Goal: Find contact information: Find contact information

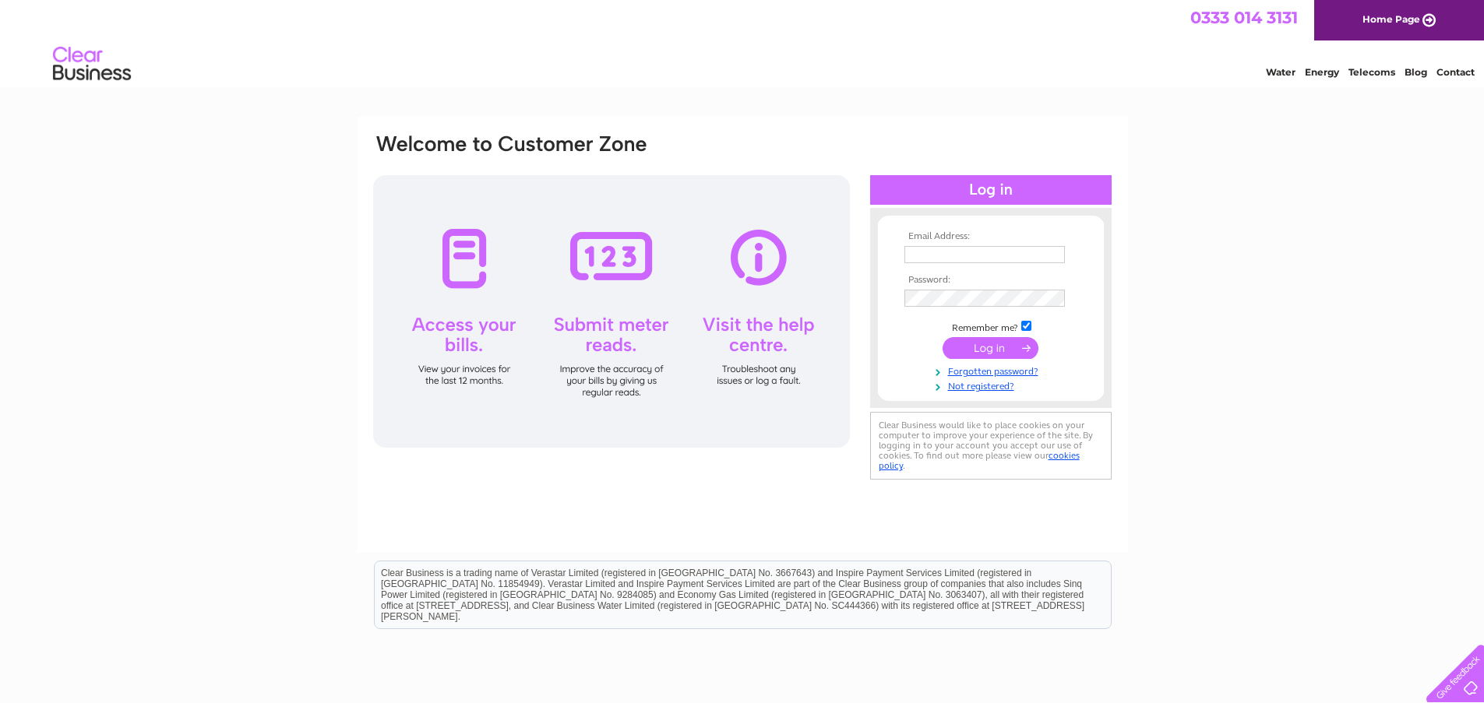
type input "margaret@dohertyplant.com"
click at [976, 350] on input "submit" at bounding box center [990, 348] width 96 height 22
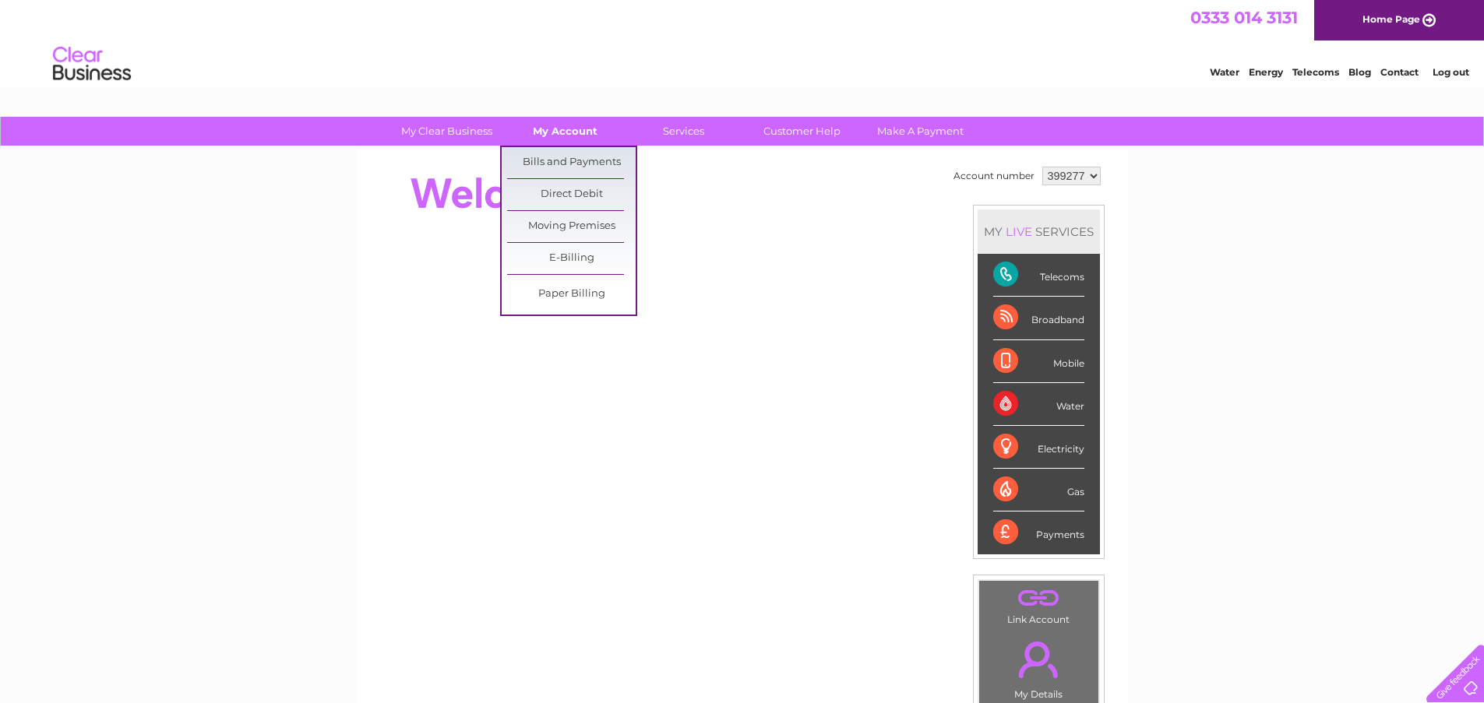
click at [553, 131] on link "My Account" at bounding box center [565, 131] width 129 height 29
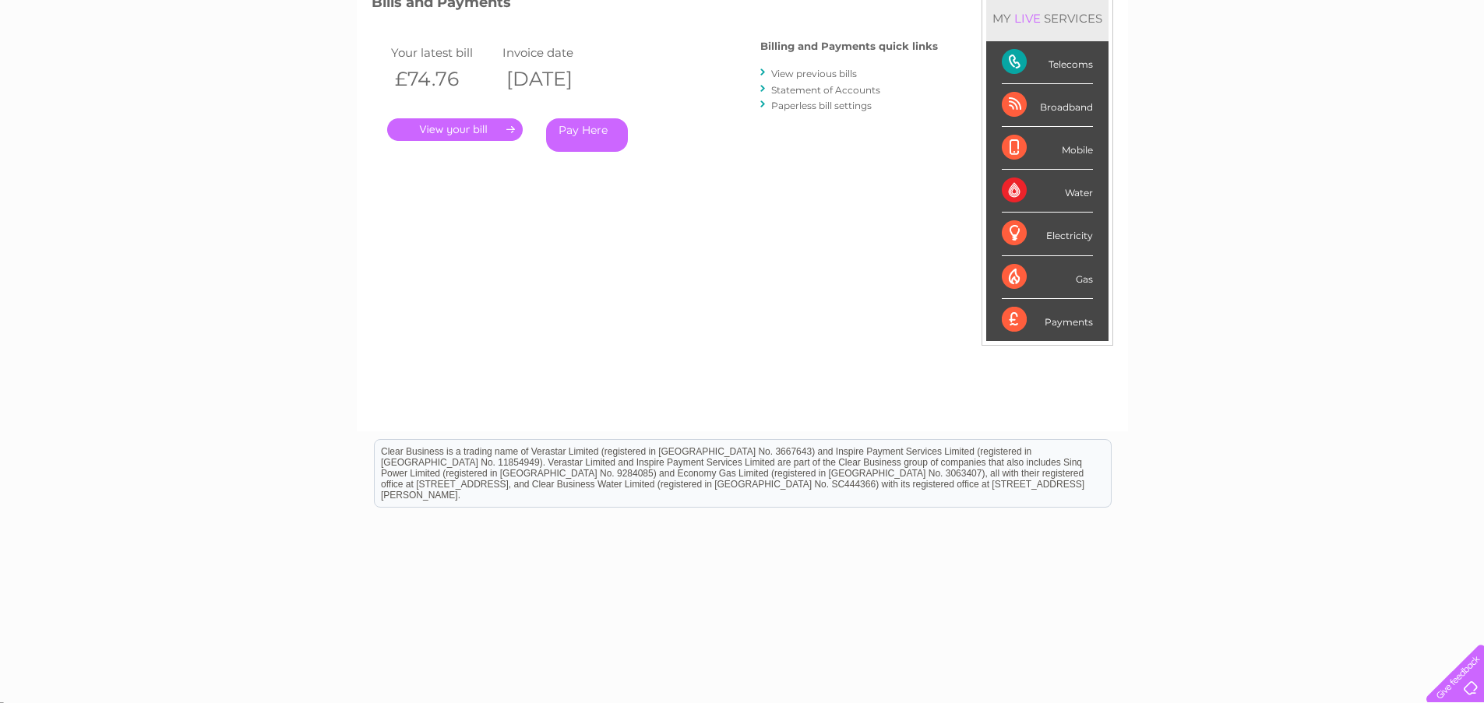
scroll to position [238, 0]
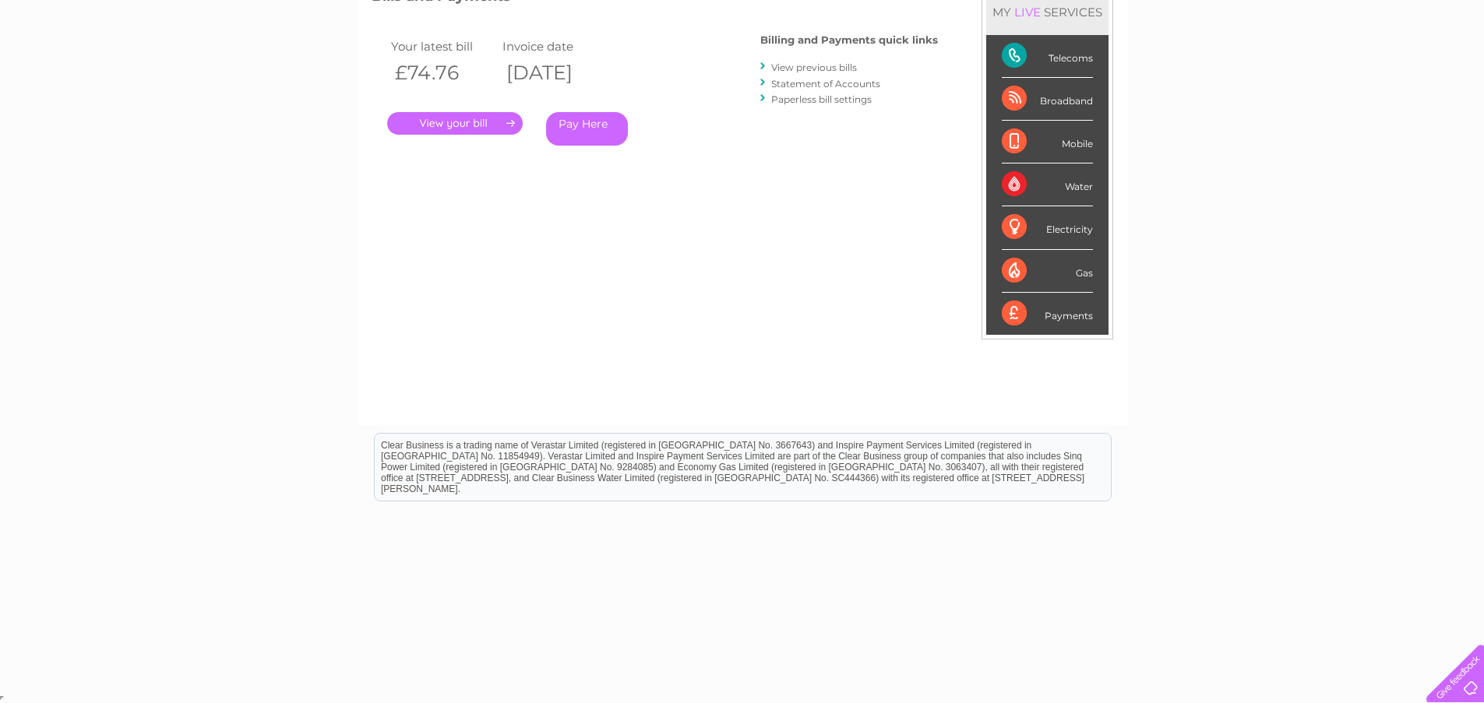
click at [1457, 679] on div at bounding box center [1452, 671] width 64 height 64
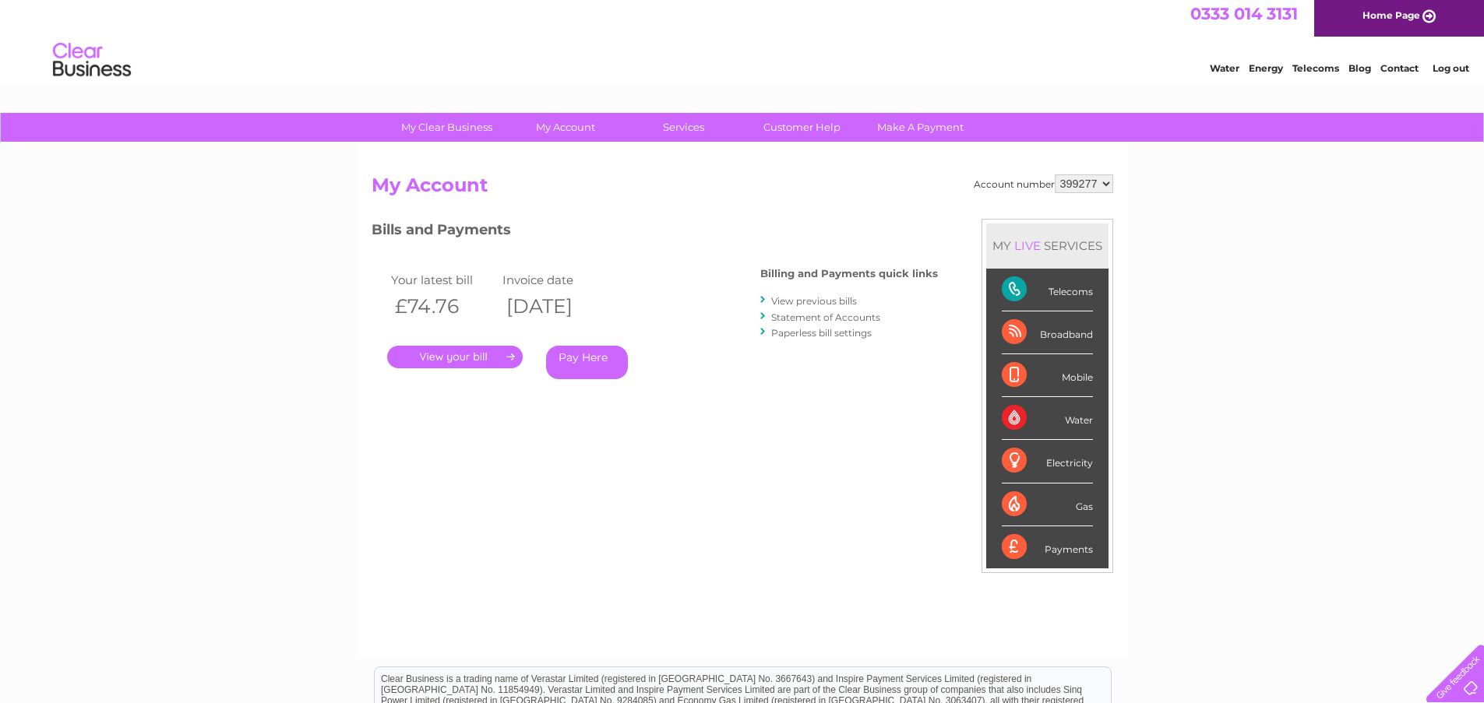
scroll to position [0, 0]
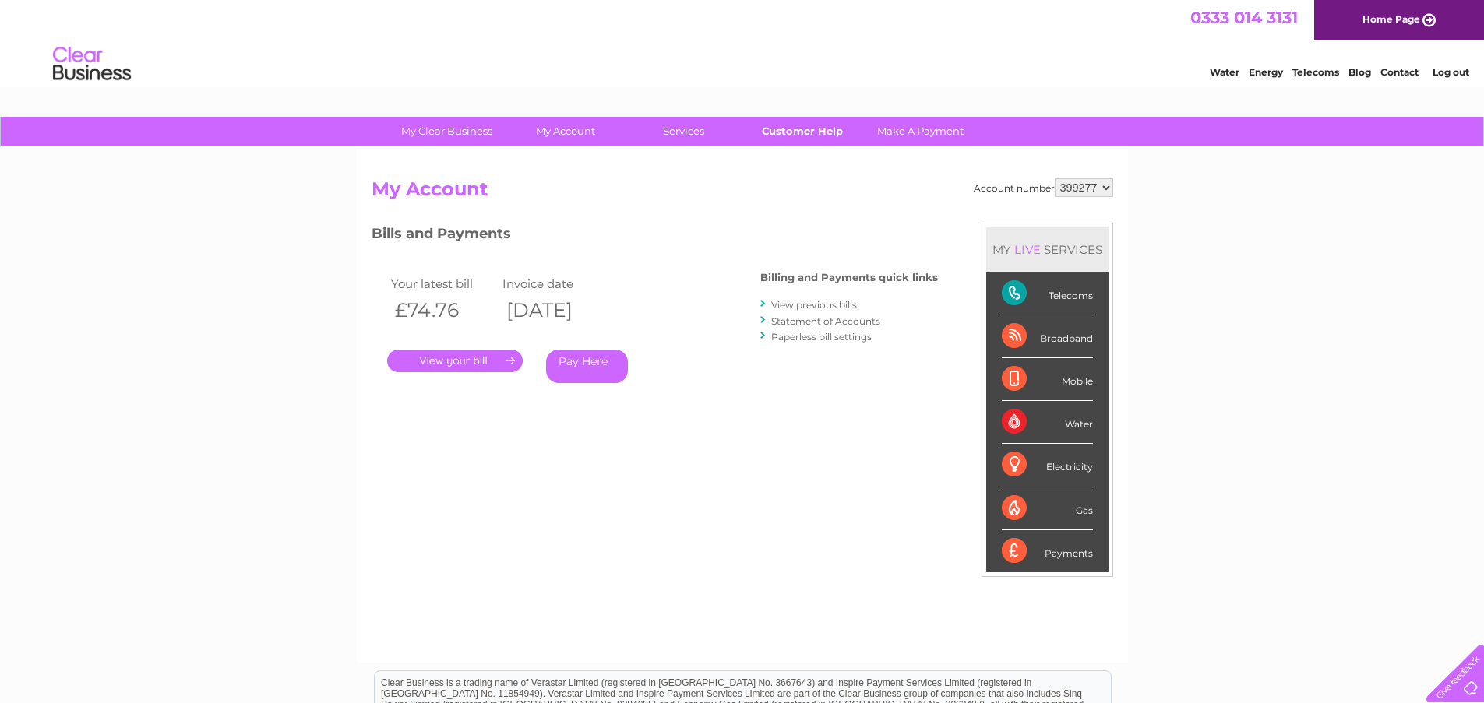
click at [817, 129] on link "Customer Help" at bounding box center [802, 131] width 129 height 29
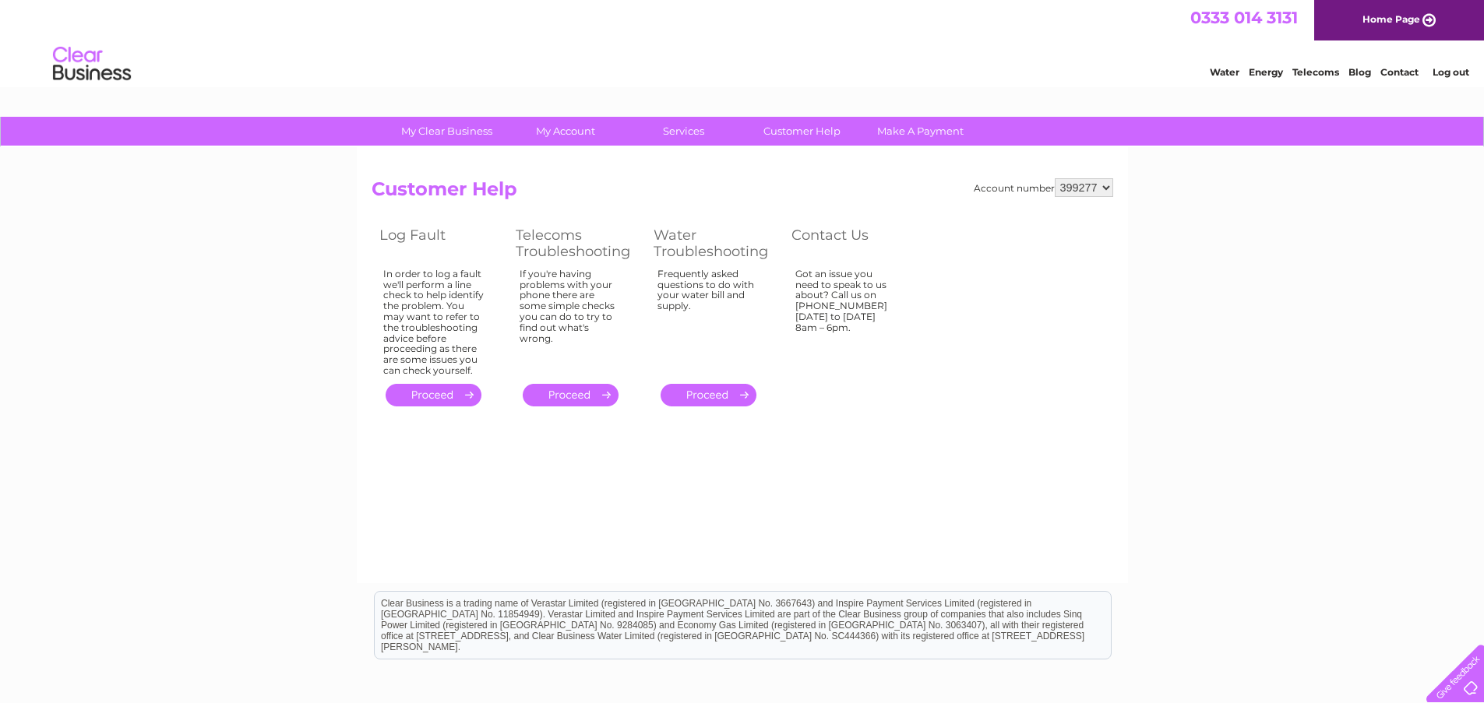
click at [1391, 71] on link "Contact" at bounding box center [1399, 72] width 38 height 12
